Goal: Check status: Check status

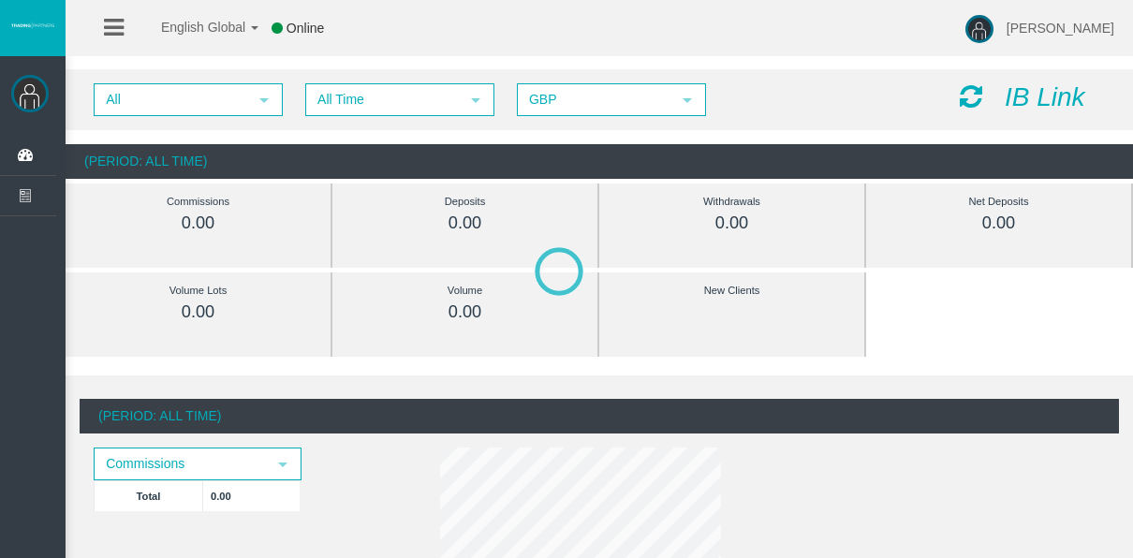
click at [331, 122] on div "All select All Time select 5 GBP select GBP IB Link" at bounding box center [599, 99] width 1067 height 61
click at [330, 121] on div "All select All Time select 5 GBP select GBP IB Link" at bounding box center [599, 99] width 1067 height 61
drag, startPoint x: 330, startPoint y: 121, endPoint x: 325, endPoint y: 107, distance: 15.1
click at [325, 107] on span "All Time" at bounding box center [383, 99] width 152 height 29
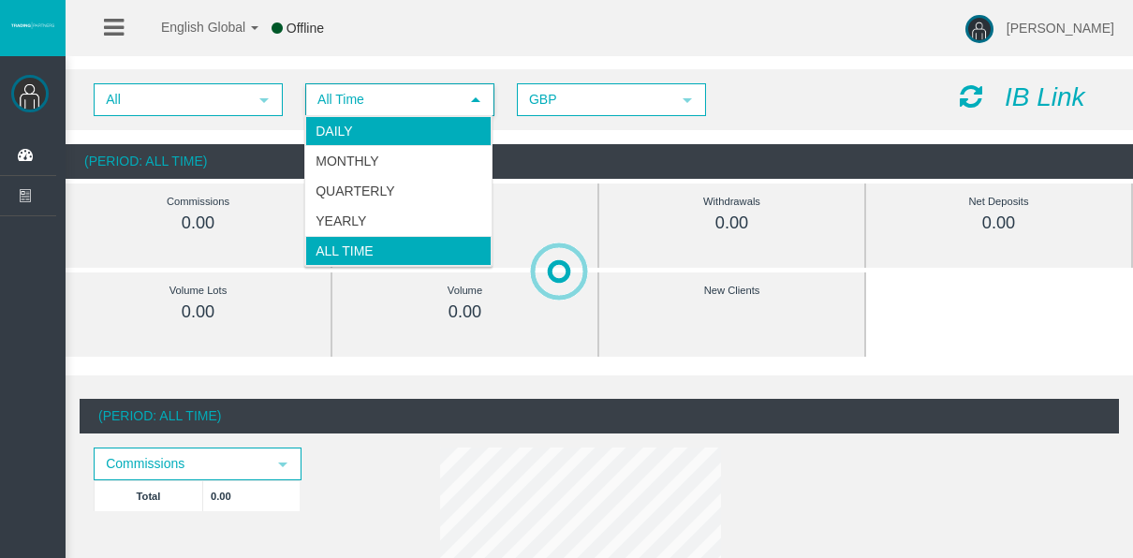
click at [329, 121] on li "Daily" at bounding box center [398, 131] width 186 height 30
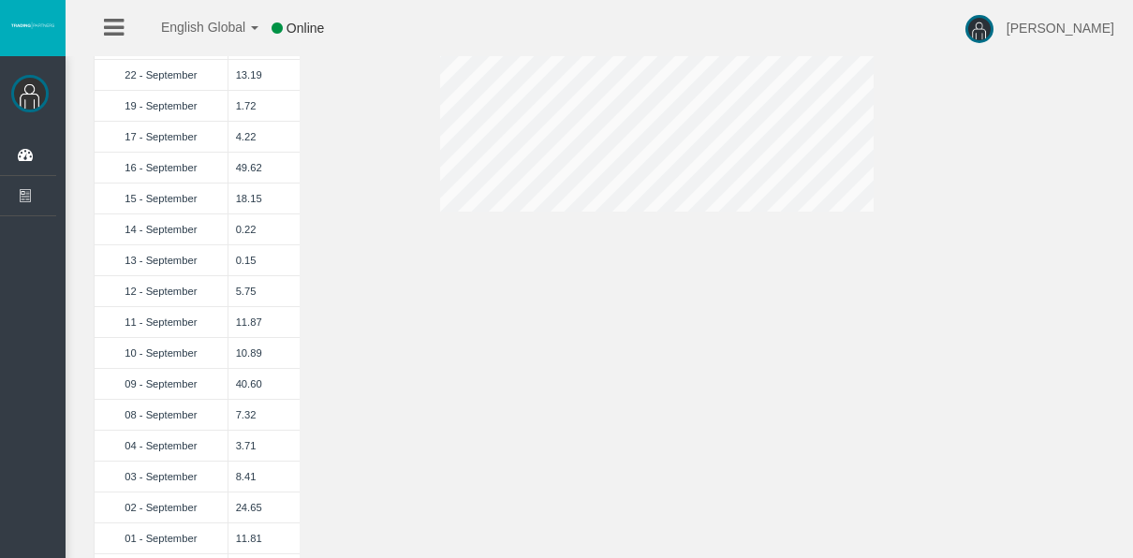
scroll to position [562, 0]
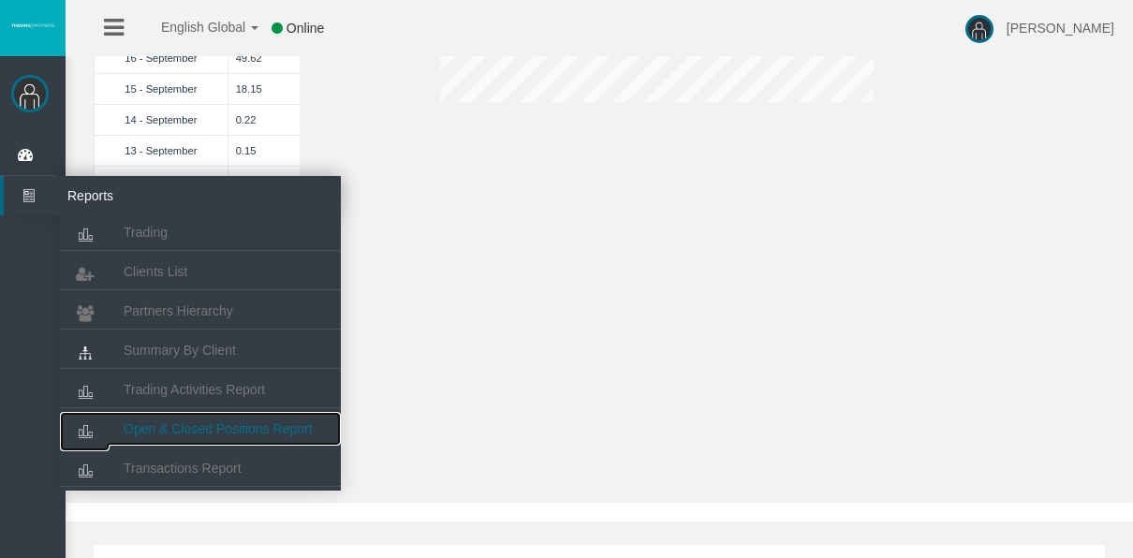
click at [175, 414] on link "Open & Closed Positions Report" at bounding box center [200, 429] width 281 height 34
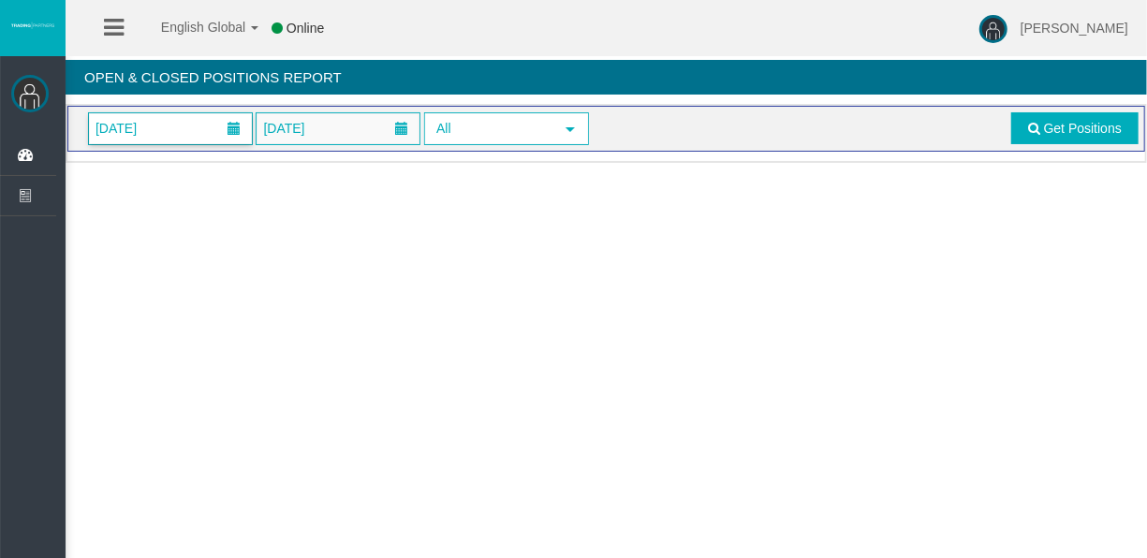
drag, startPoint x: 154, startPoint y: 129, endPoint x: 176, endPoint y: 133, distance: 21.9
click at [142, 129] on span "[DATE]" at bounding box center [116, 128] width 52 height 26
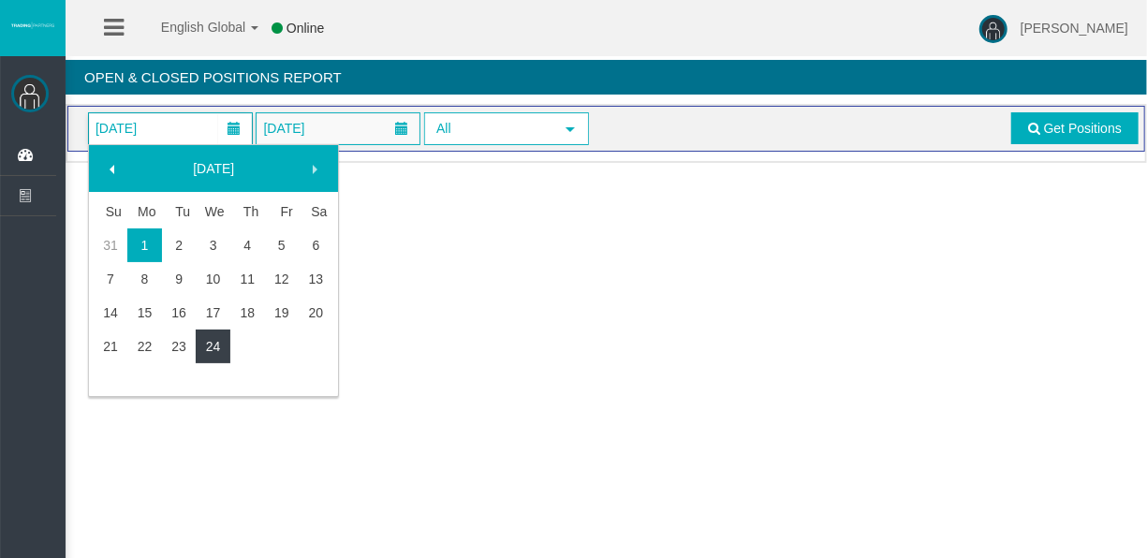
click at [201, 348] on link "24" at bounding box center [213, 347] width 35 height 34
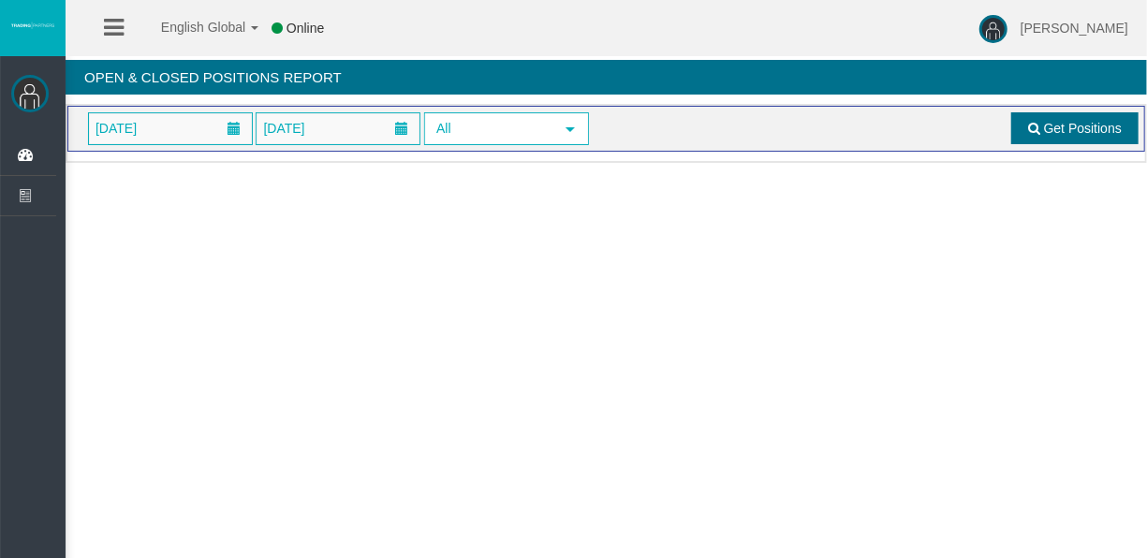
click at [1030, 128] on span at bounding box center [1034, 128] width 12 height 13
click at [167, 131] on span "01/09/2025" at bounding box center [170, 128] width 163 height 31
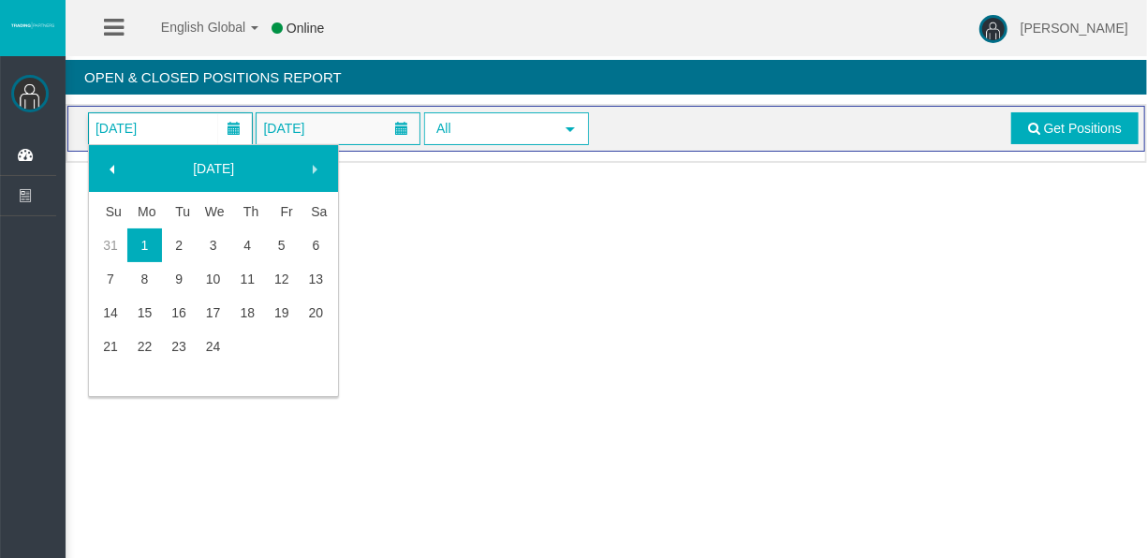
click at [230, 343] on td at bounding box center [247, 347] width 35 height 34
click at [221, 340] on link "24" at bounding box center [213, 347] width 35 height 34
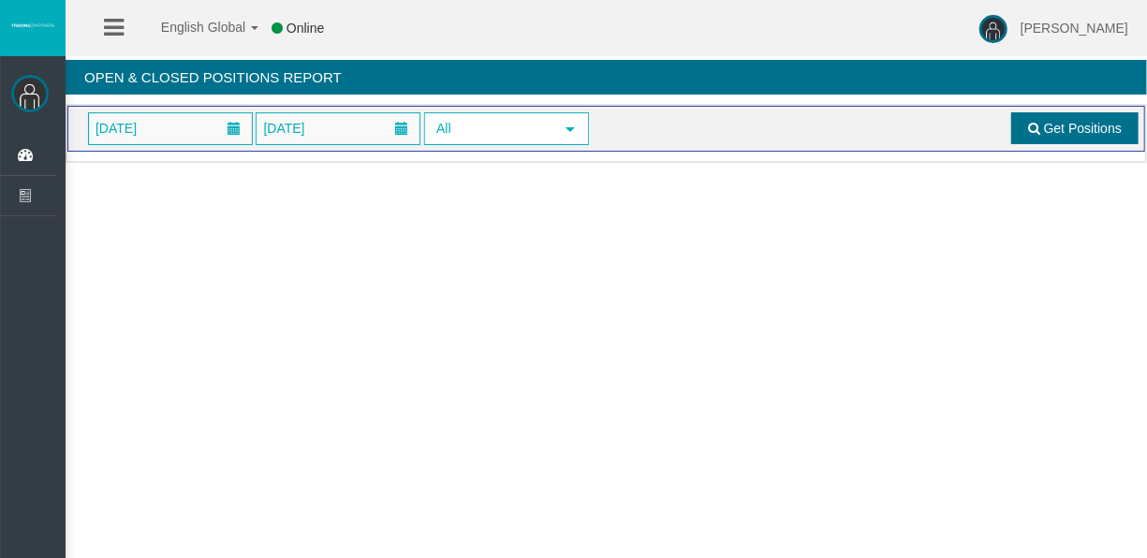
click at [1084, 135] on link "Get Positions" at bounding box center [1074, 128] width 127 height 32
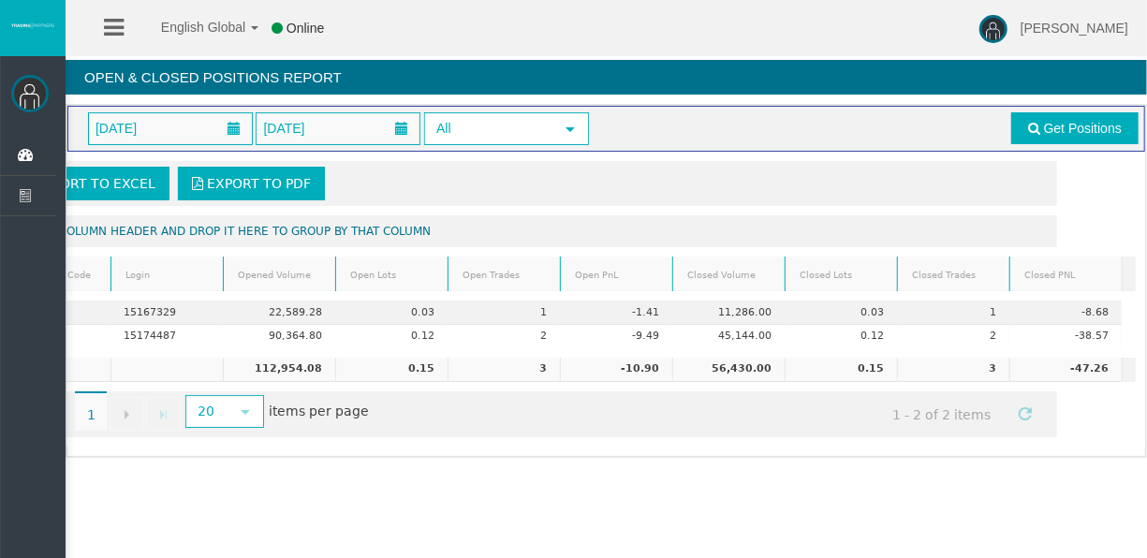
scroll to position [0, 93]
click at [1051, 116] on link "Get Positions" at bounding box center [1074, 128] width 127 height 32
click at [1050, 118] on link "Get Positions" at bounding box center [1074, 128] width 127 height 32
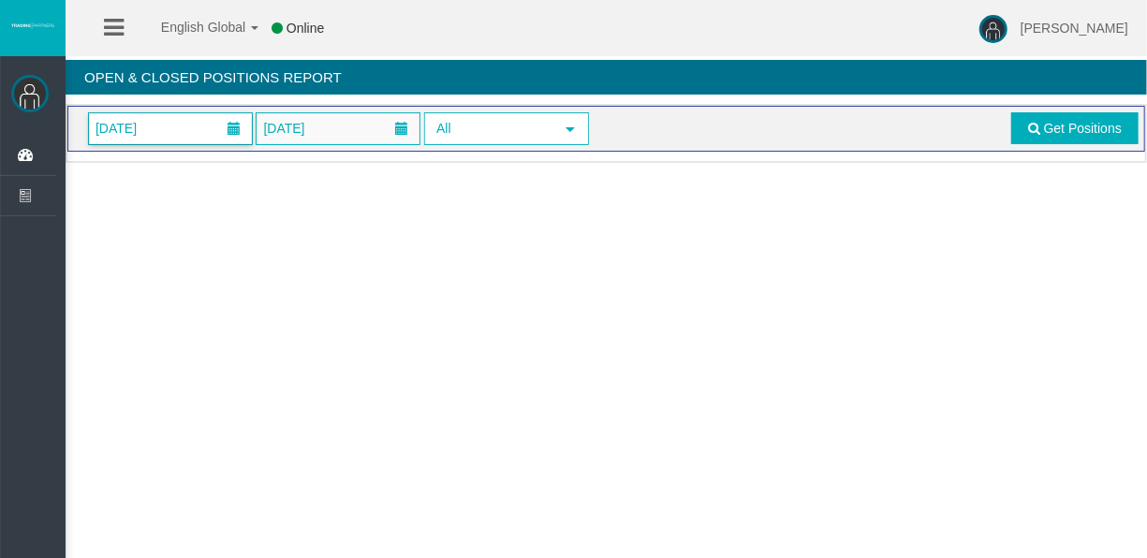
click at [205, 124] on span "01/09/2025" at bounding box center [170, 128] width 163 height 31
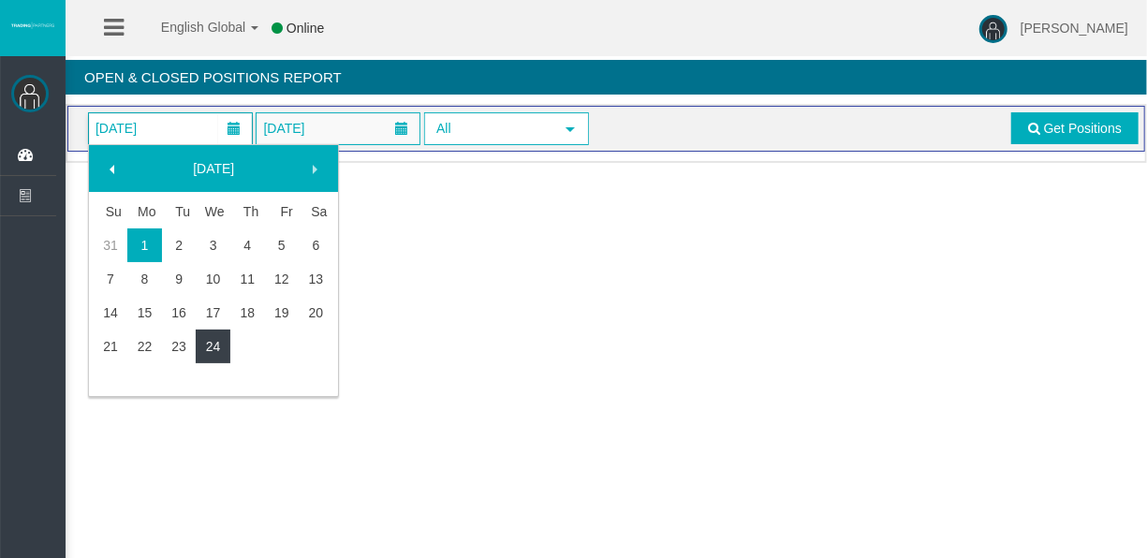
drag, startPoint x: 220, startPoint y: 357, endPoint x: 242, endPoint y: 335, distance: 31.1
click at [222, 357] on link "24" at bounding box center [213, 347] width 35 height 34
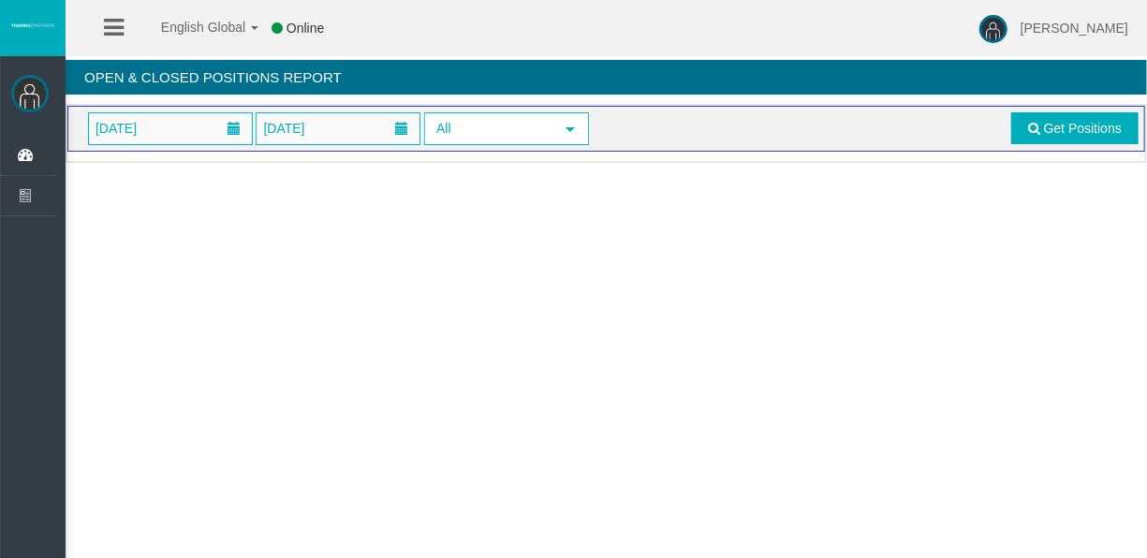
click at [1119, 110] on div "24/09/2025 24/09/2025 All select Get Positions" at bounding box center [606, 129] width 1078 height 46
click at [1102, 134] on span "Get Positions" at bounding box center [1083, 128] width 78 height 15
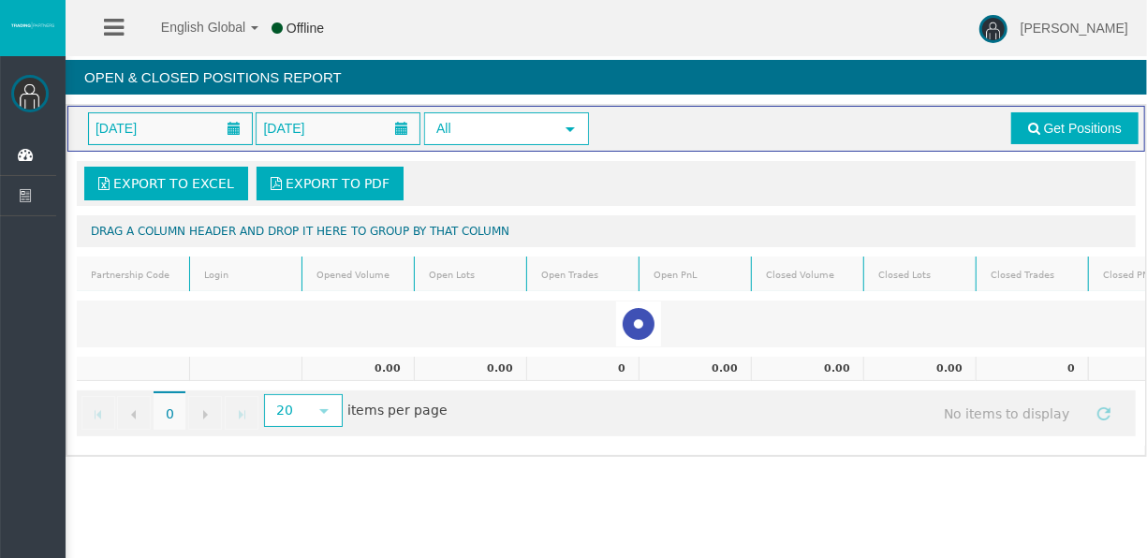
scroll to position [0, 90]
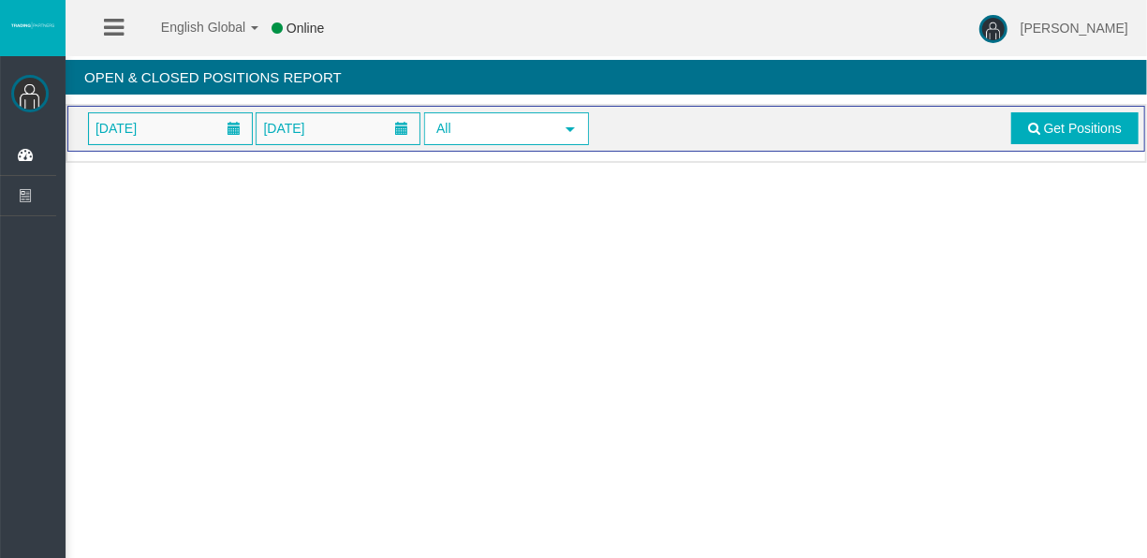
click at [213, 114] on span "[DATE]" at bounding box center [170, 128] width 163 height 31
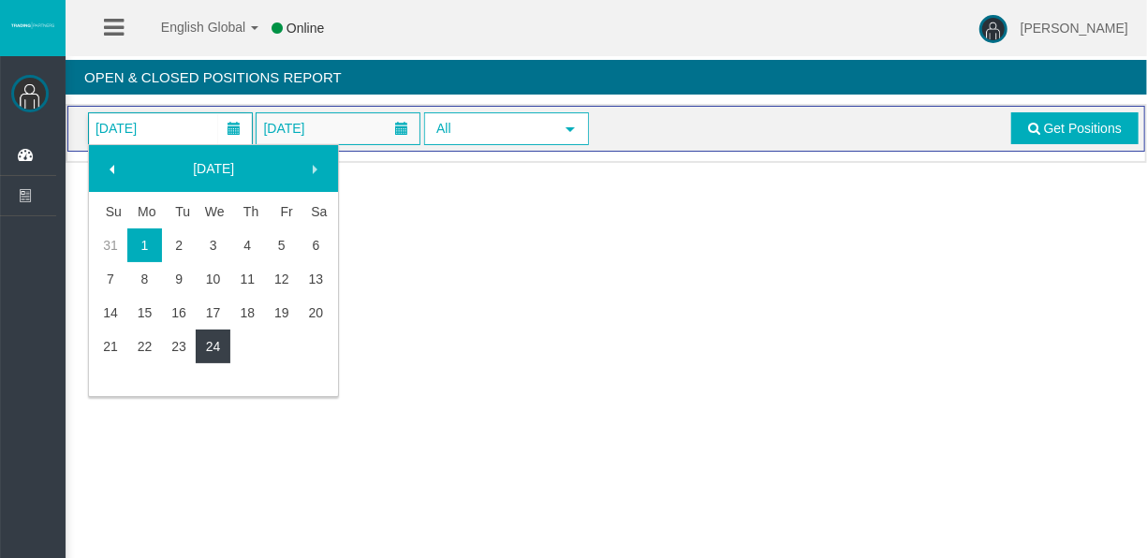
click at [219, 353] on link "24" at bounding box center [213, 347] width 35 height 34
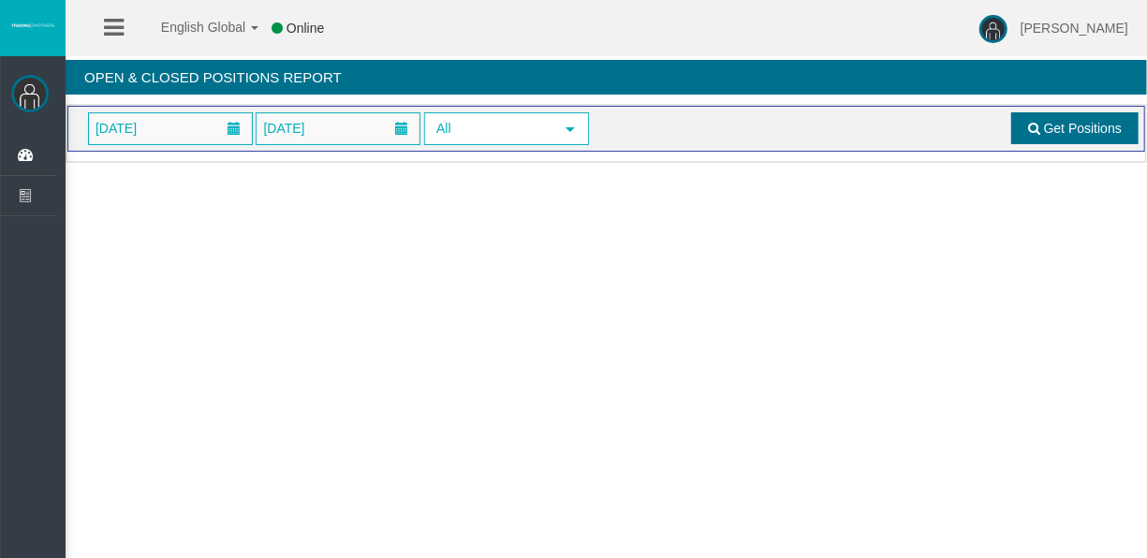
click at [1033, 125] on span at bounding box center [1034, 128] width 12 height 13
